Goal: Information Seeking & Learning: Learn about a topic

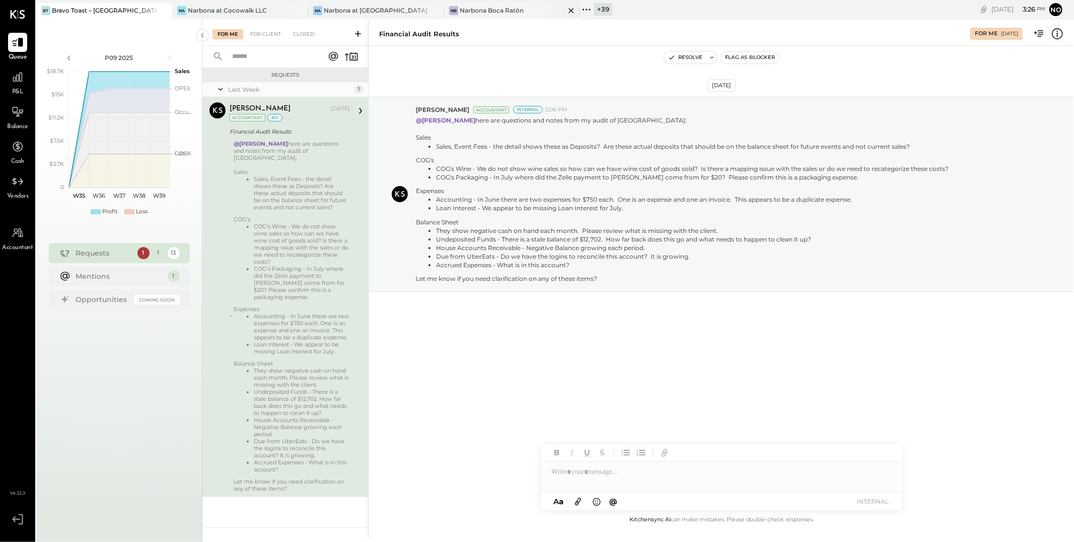
click at [495, 13] on div "Narbona Boca Ratōn" at bounding box center [492, 10] width 64 height 9
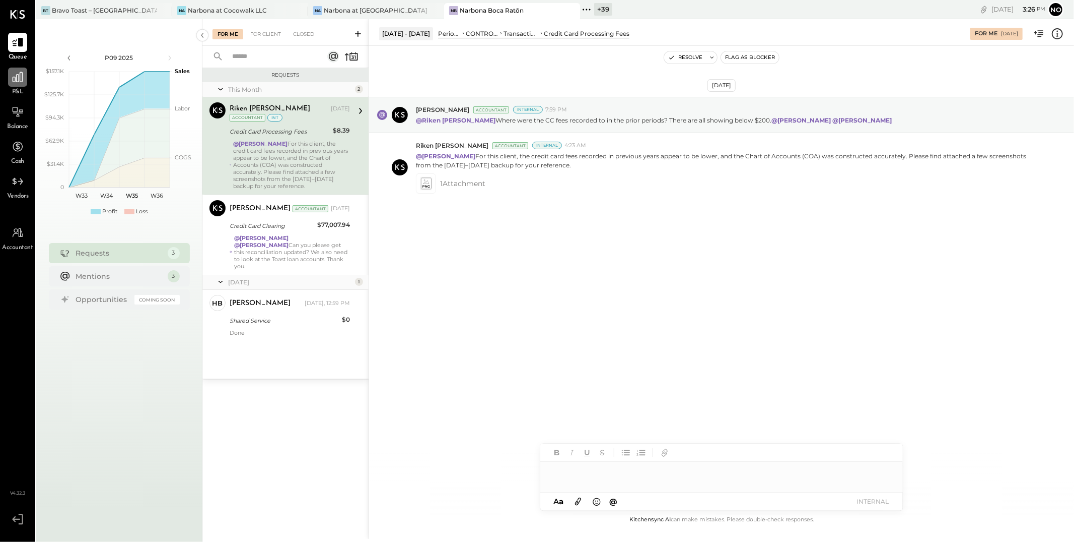
click at [12, 85] on div at bounding box center [17, 76] width 19 height 19
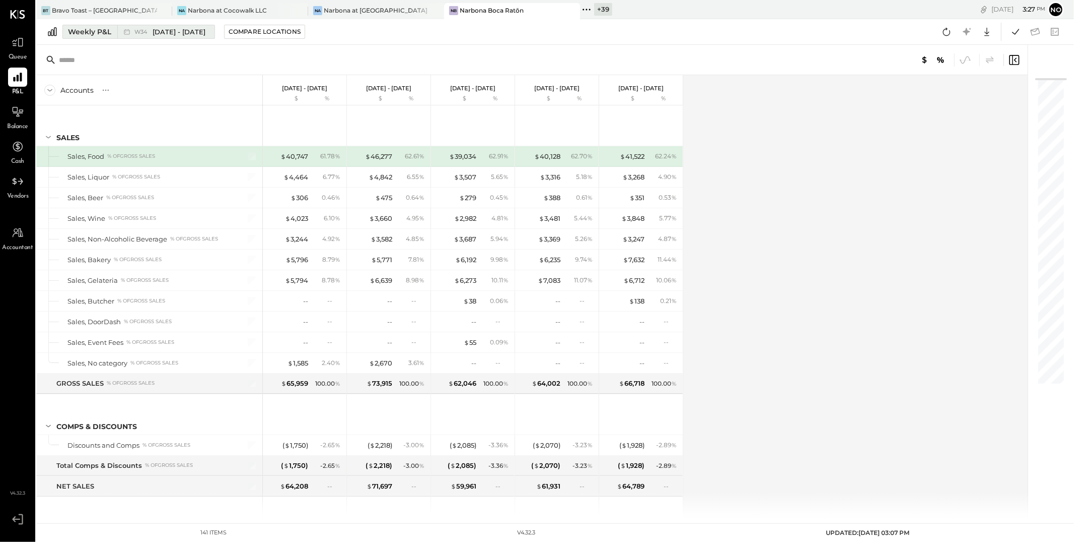
click at [148, 31] on span "W34" at bounding box center [142, 32] width 16 height 6
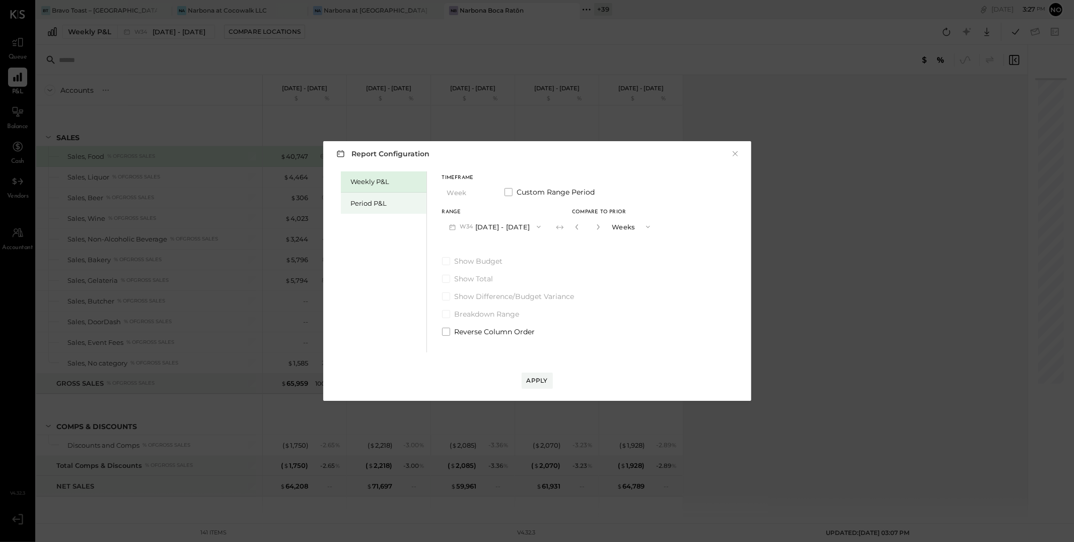
click at [377, 202] on div "Period P&L" at bounding box center [386, 203] width 71 height 10
click at [516, 226] on button "P09 [DATE] - [DATE]" at bounding box center [494, 226] width 105 height 19
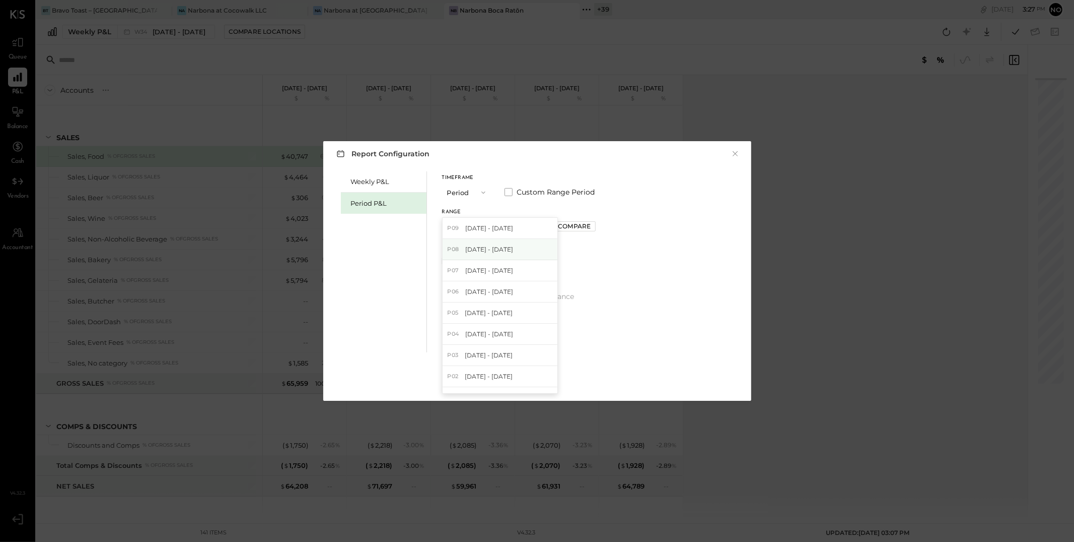
click at [513, 247] on span "[DATE] - [DATE]" at bounding box center [489, 249] width 48 height 9
click at [542, 379] on div "Apply" at bounding box center [537, 380] width 21 height 9
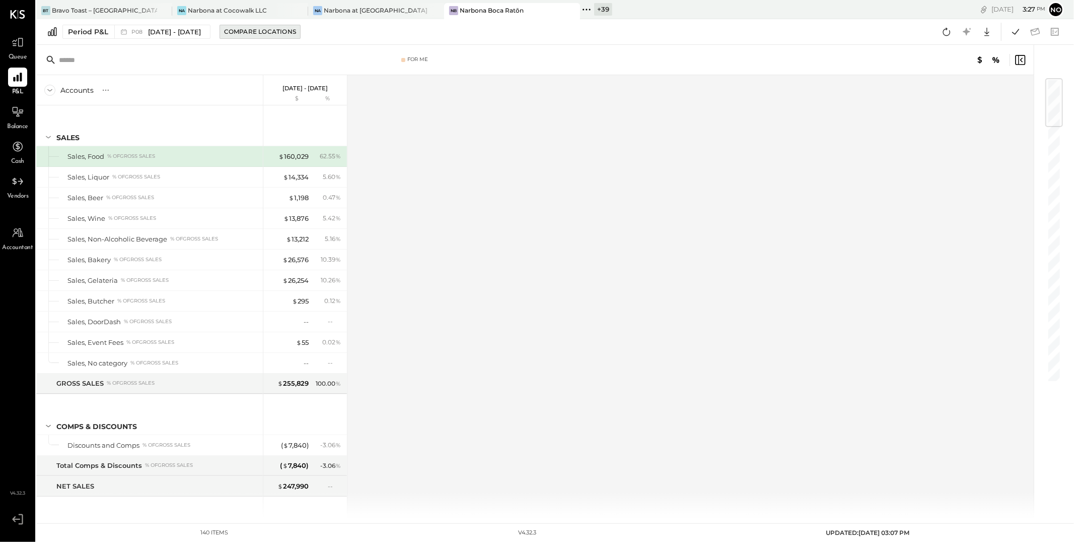
click at [283, 31] on div "Compare Locations" at bounding box center [260, 31] width 72 height 9
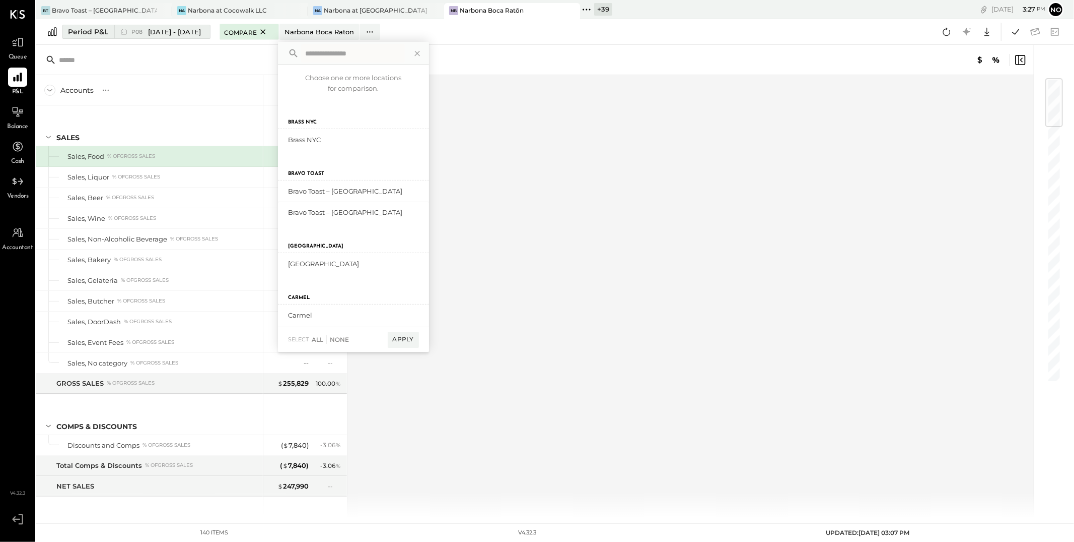
click at [184, 27] on span "[DATE] - [DATE]" at bounding box center [174, 32] width 53 height 10
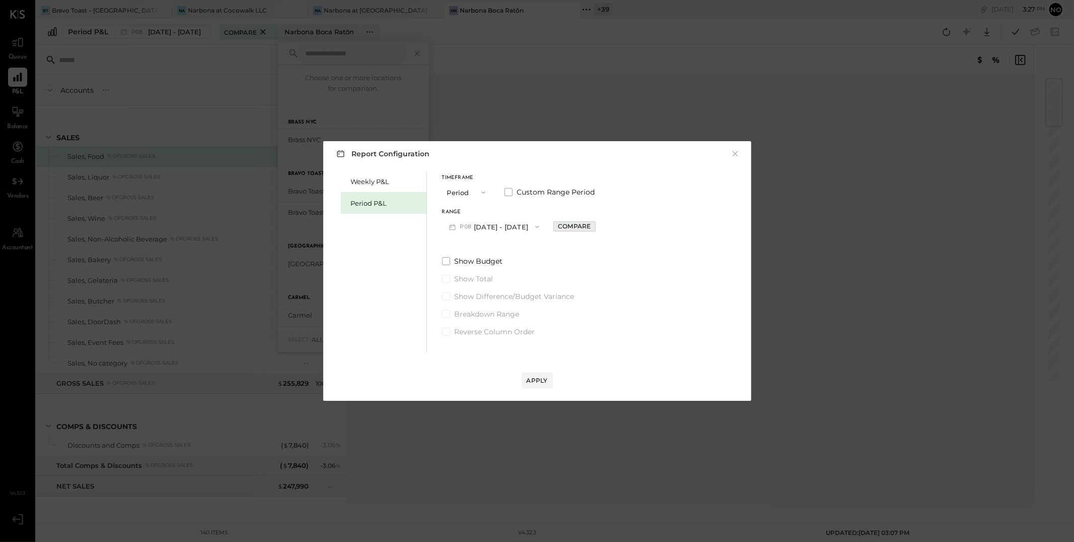
click at [591, 225] on div "Compare" at bounding box center [574, 226] width 33 height 9
click at [601, 230] on button "button" at bounding box center [597, 226] width 8 height 11
type input "*"
click at [546, 382] on div "Apply" at bounding box center [537, 380] width 21 height 9
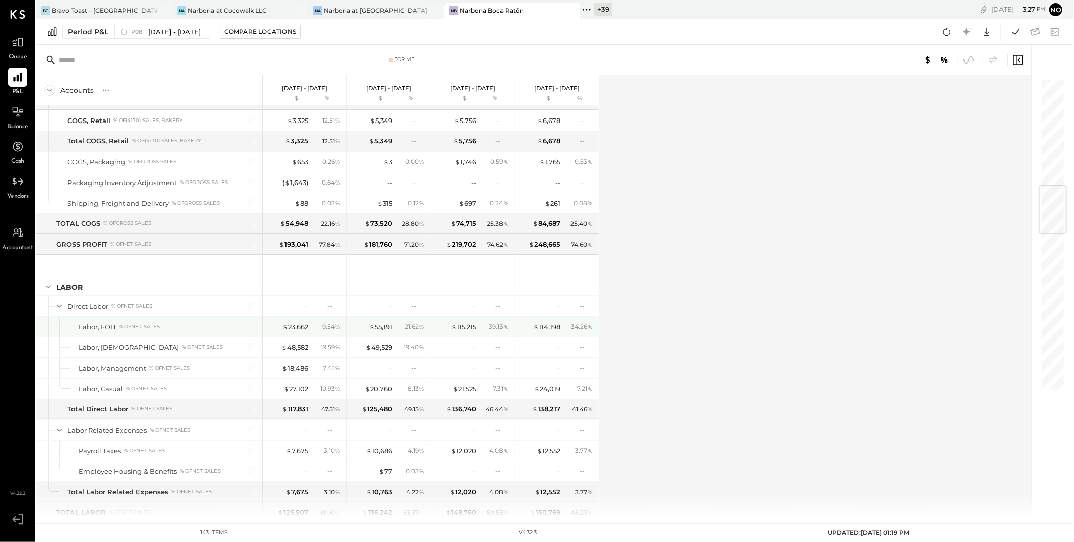
scroll to position [943, 0]
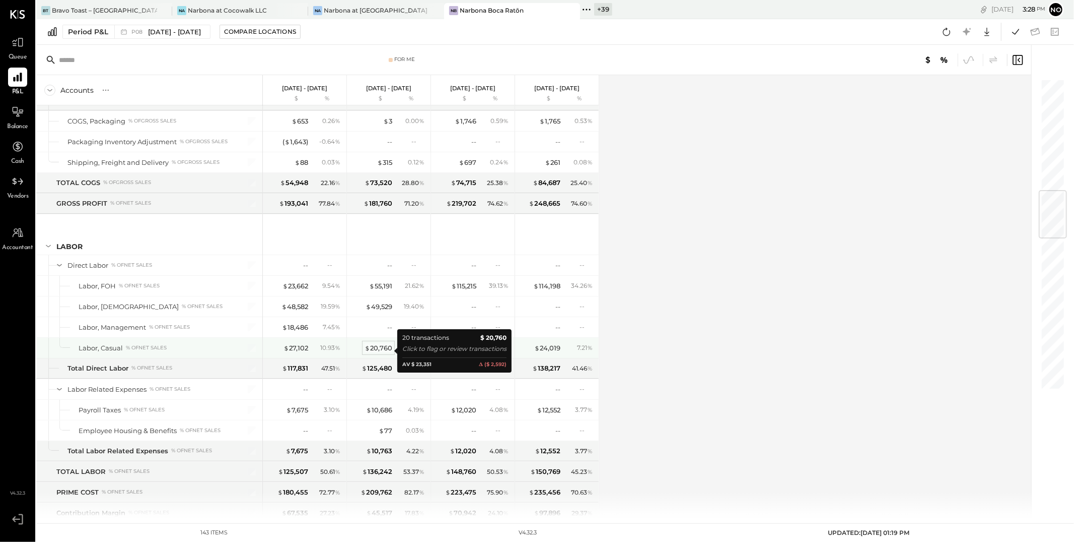
click at [380, 352] on div "$ 20,760" at bounding box center [379, 348] width 28 height 10
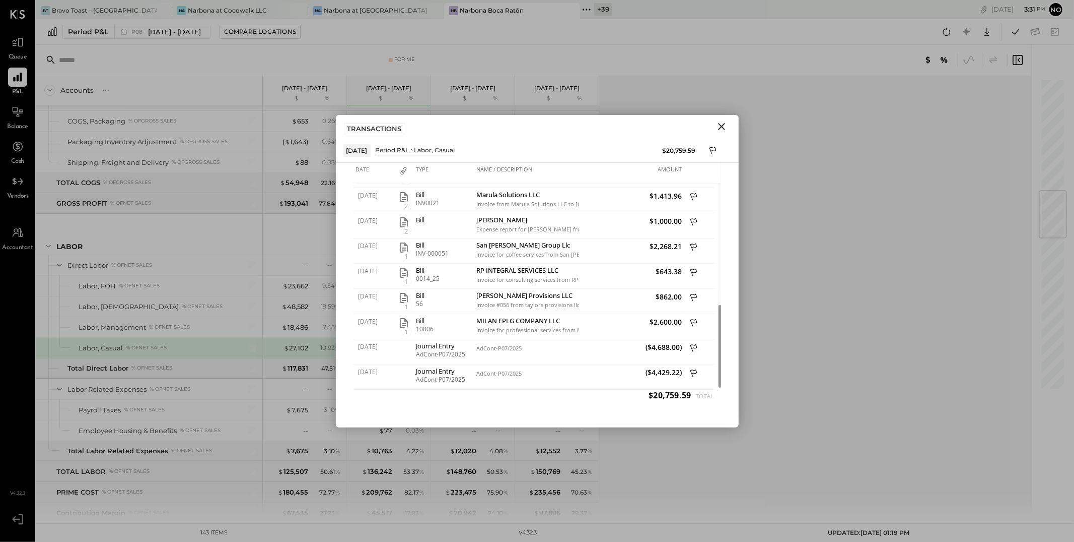
drag, startPoint x: 724, startPoint y: 127, endPoint x: 810, endPoint y: 9, distance: 146.4
click at [724, 127] on icon "Close" at bounding box center [722, 126] width 12 height 12
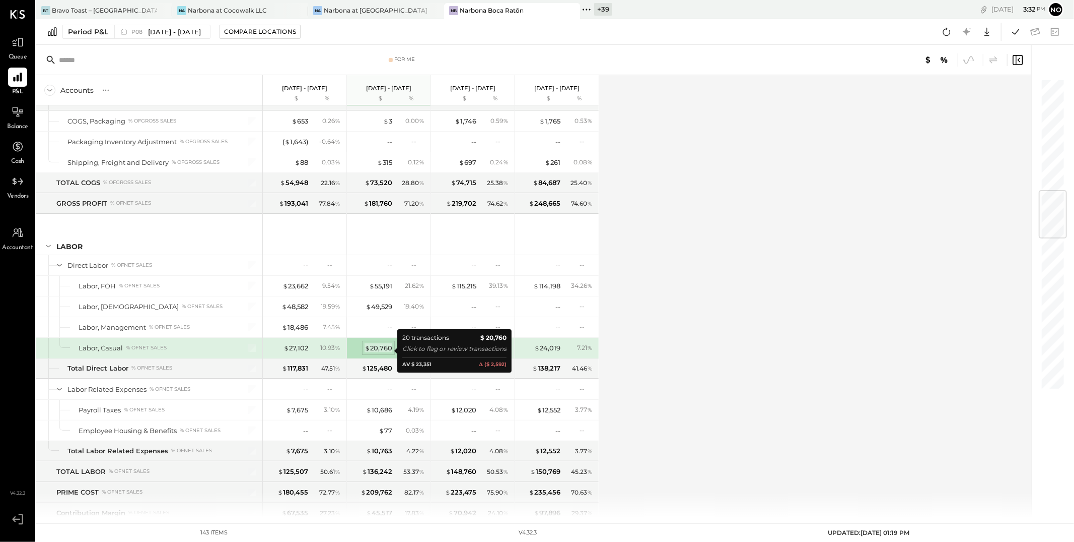
click at [367, 349] on span "$" at bounding box center [368, 348] width 6 height 8
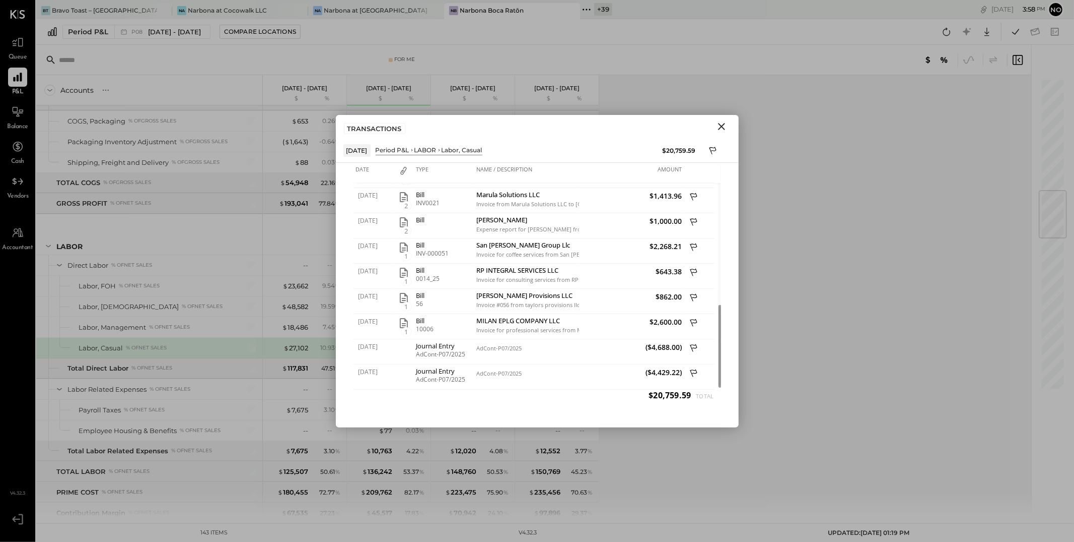
click at [721, 128] on icon "Close" at bounding box center [722, 126] width 12 height 12
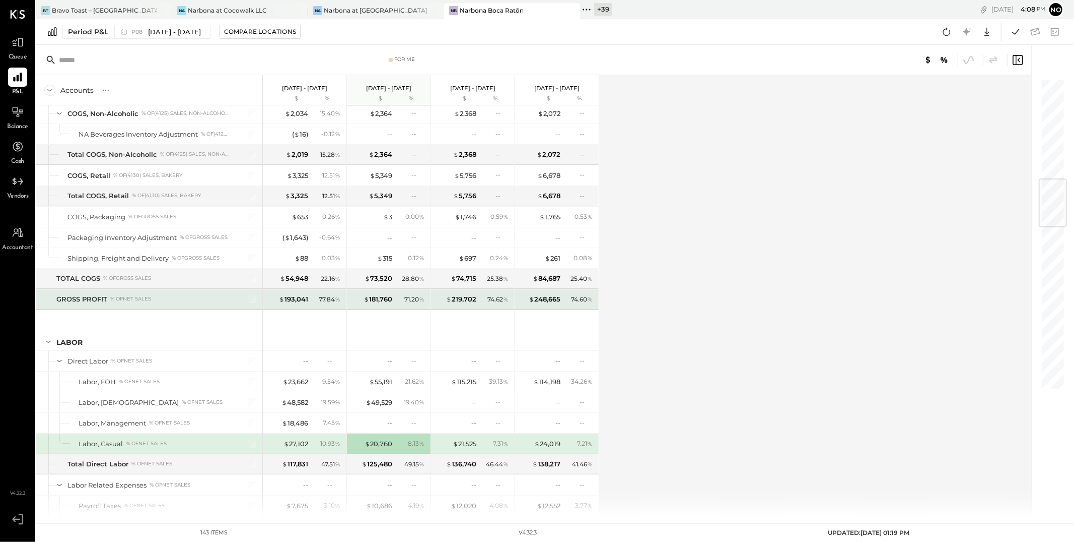
scroll to position [710, 0]
